Goal: Check status

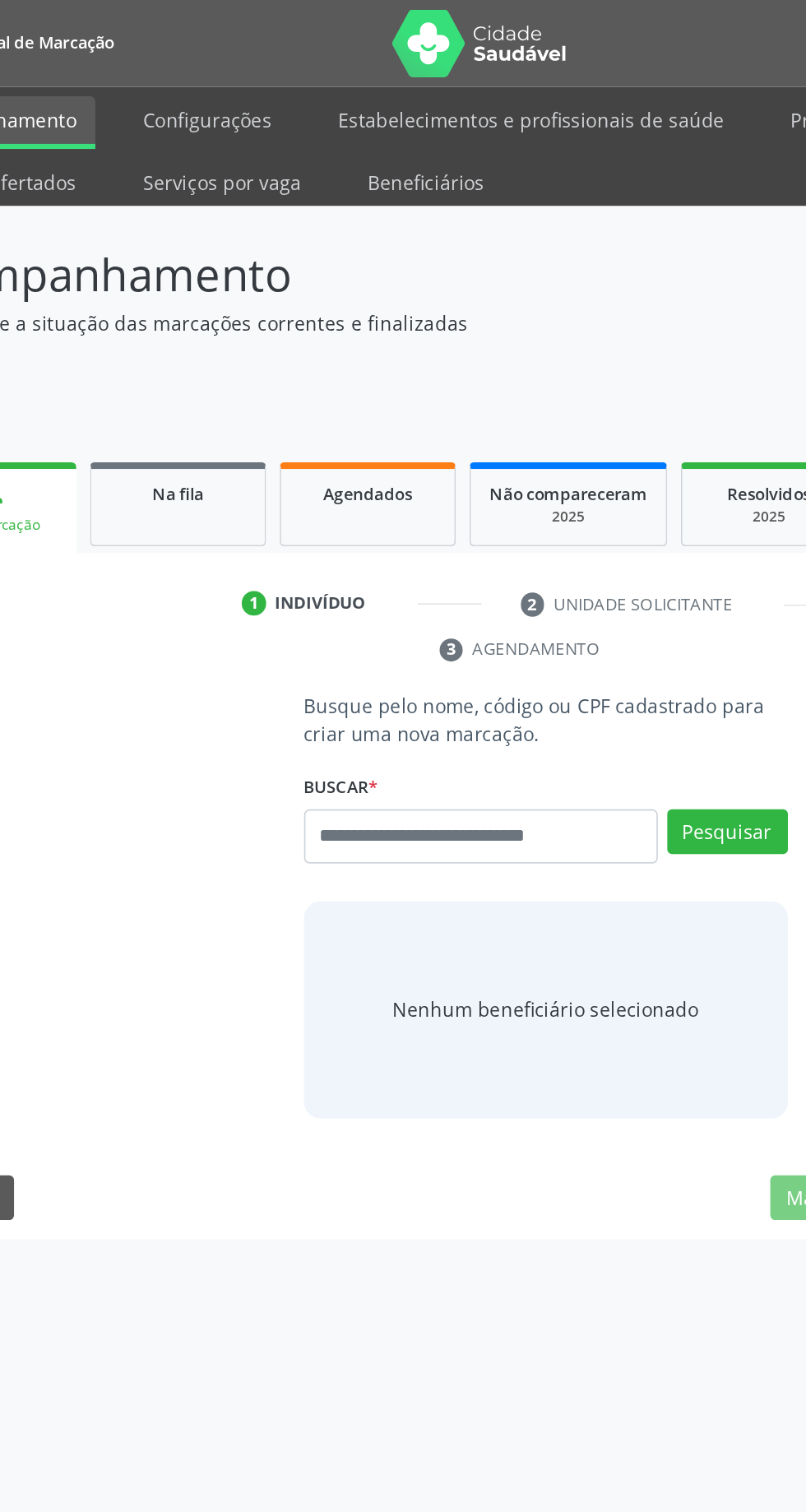
click at [395, 503] on input "text" at bounding box center [364, 508] width 214 height 33
type input "***"
click at [529, 508] on button "Pesquisar" at bounding box center [514, 505] width 73 height 28
type input "***"
